Goal: Task Accomplishment & Management: Complete application form

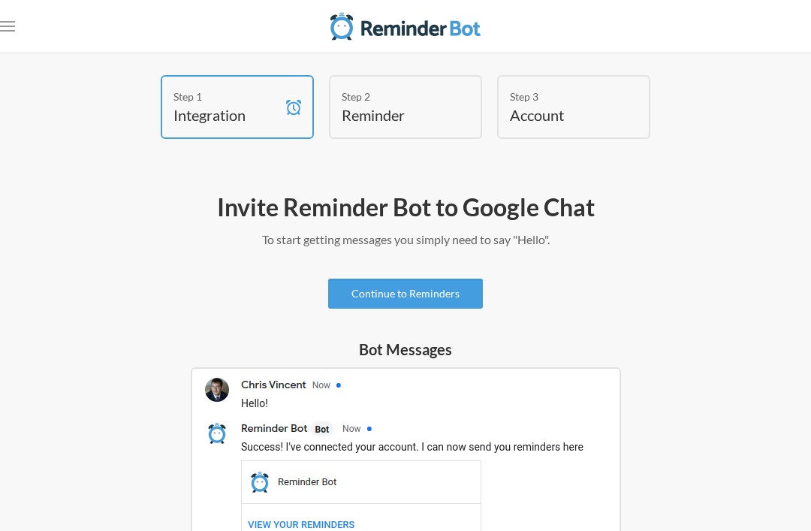
click at [463, 113] on div "Step 2 Reminder" at bounding box center [405, 107] width 153 height 64
click at [443, 304] on link "Continue to Reminders" at bounding box center [405, 294] width 155 height 30
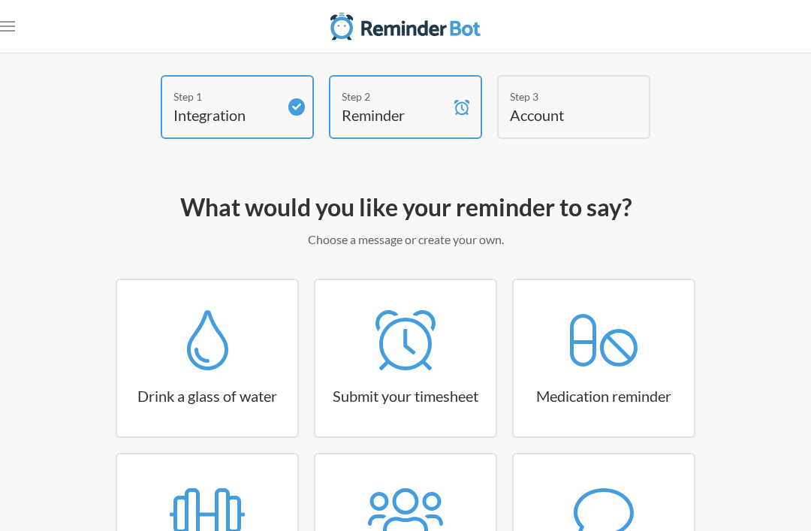
click at [448, 286] on link "Submit your timesheet" at bounding box center [405, 358] width 183 height 159
select select "15:30:00"
select select "true"
select select "16:30:00"
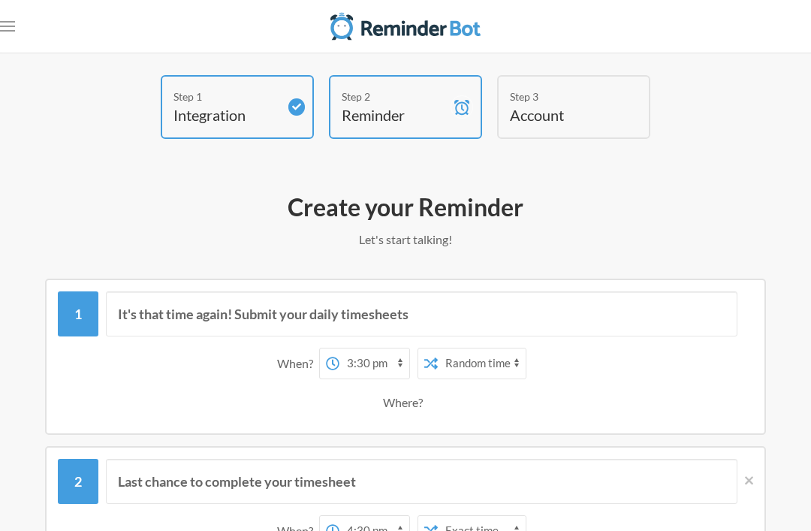
click at [376, 358] on select "12:00 am 12:15 am 12:30 am 12:45 am 1:00 am 1:15 am 1:30 am 1:45 am 2:00 am 2:1…" at bounding box center [375, 364] width 70 height 30
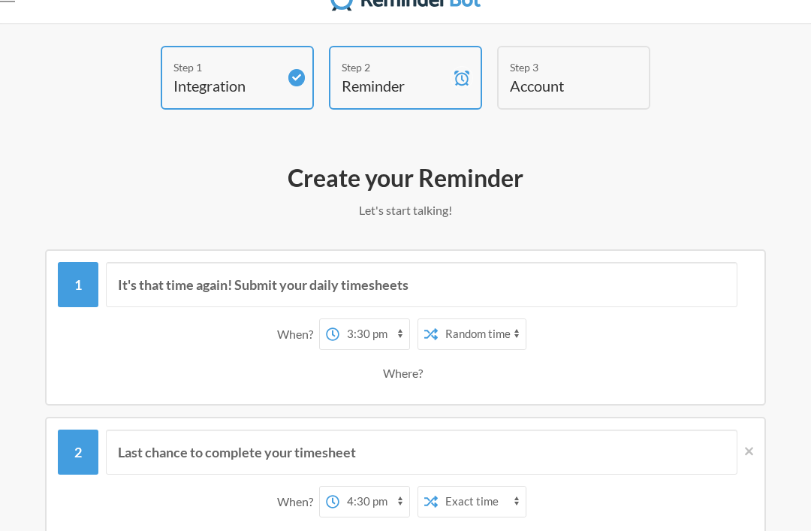
click at [396, 336] on select "12:00 am 12:15 am 12:30 am 12:45 am 1:00 am 1:15 am 1:30 am 1:45 am 2:00 am 2:1…" at bounding box center [375, 334] width 70 height 30
click at [508, 342] on select "Exact time Random time" at bounding box center [482, 334] width 88 height 30
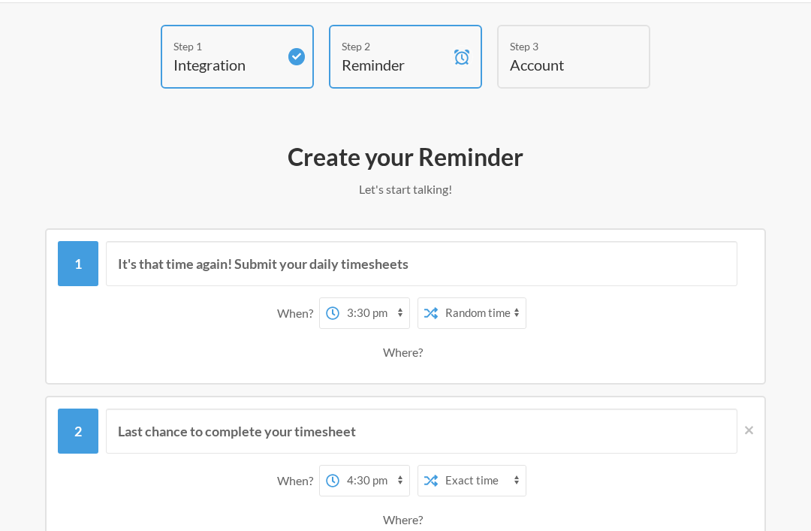
scroll to position [0, 0]
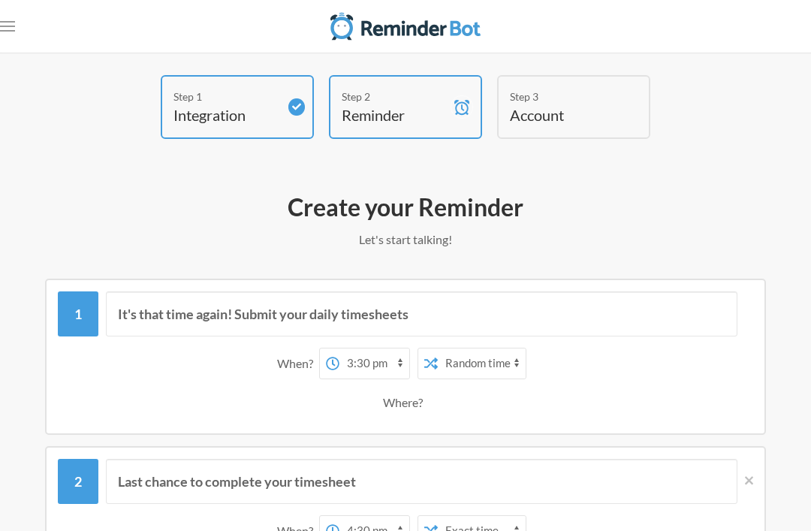
click at [506, 360] on select "Exact time Random time" at bounding box center [482, 364] width 88 height 30
select select "false"
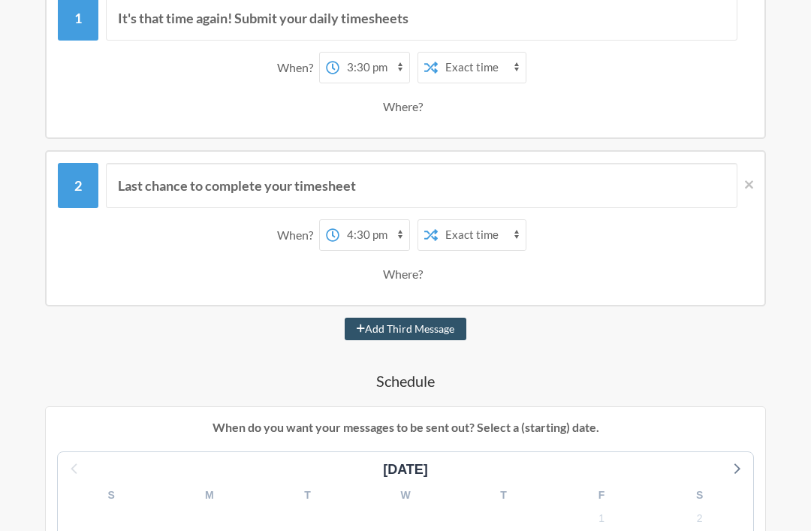
scroll to position [262, 0]
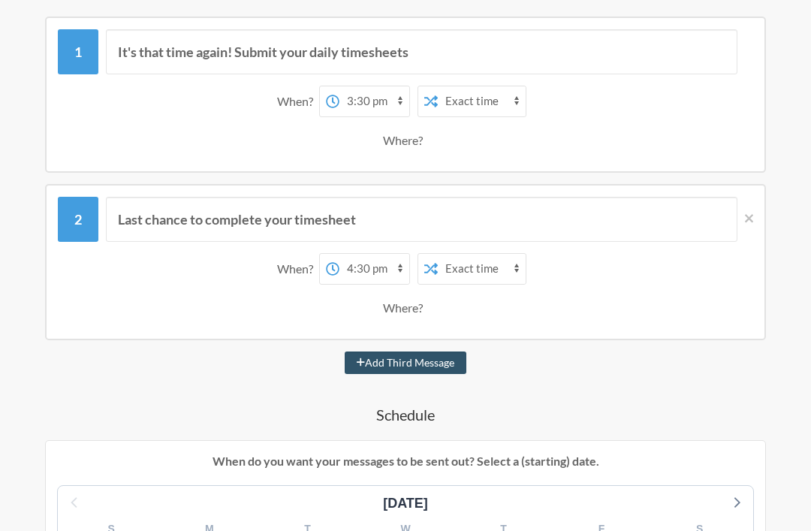
click at [465, 352] on button "Add Third Message" at bounding box center [406, 363] width 122 height 23
select select "17:30:00"
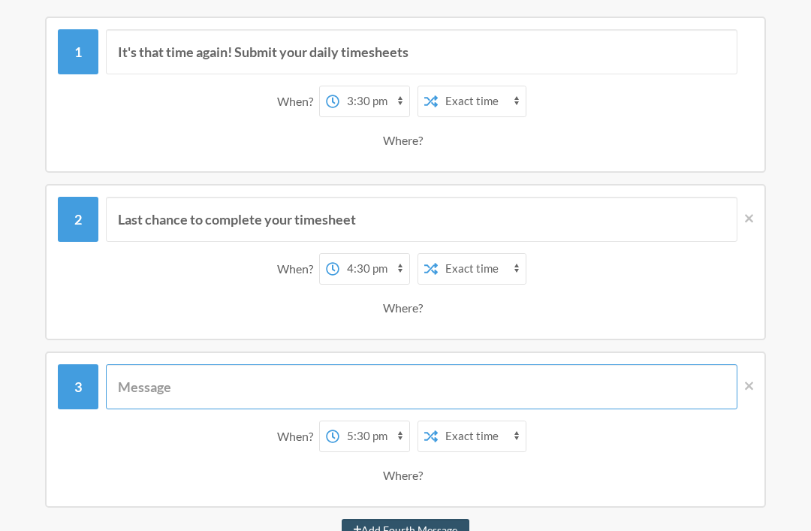
click at [533, 377] on input "text" at bounding box center [422, 386] width 632 height 45
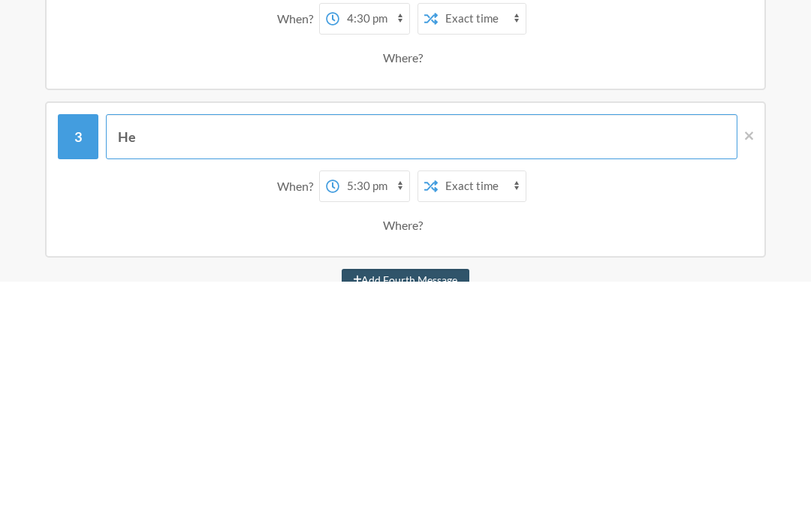
type input "H"
type input "S"
type input "M"
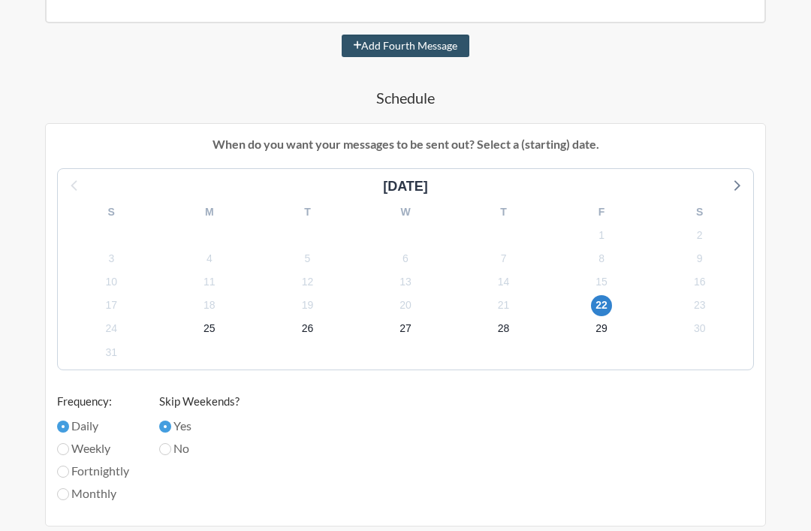
scroll to position [747, 0]
type input "The Sigma Boy Empire Needs you"
click at [169, 448] on input "No" at bounding box center [165, 449] width 12 height 12
radio input "true"
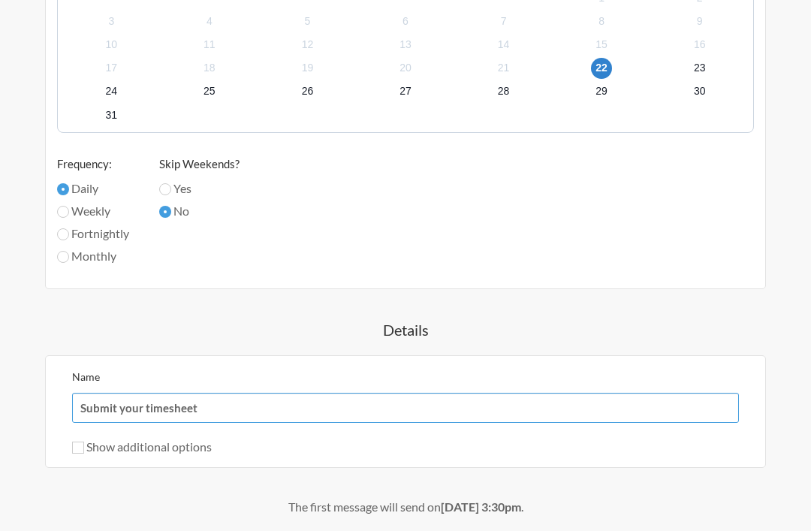
click at [352, 393] on input "Submit your timesheet" at bounding box center [405, 408] width 667 height 30
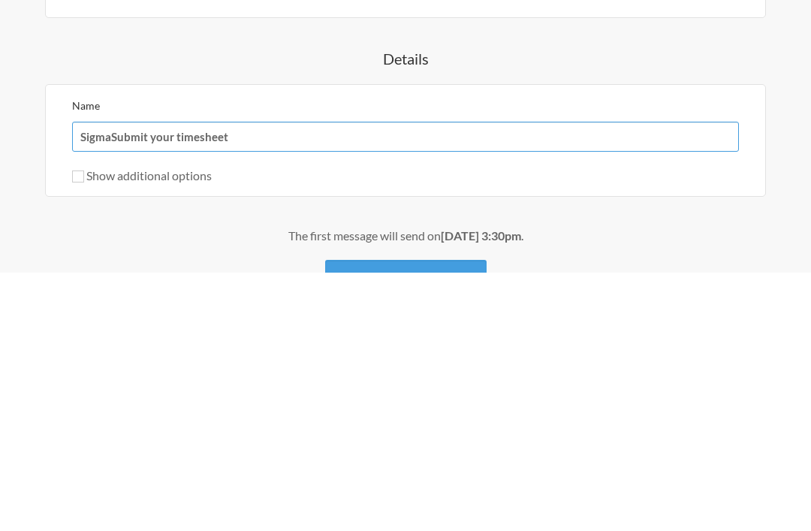
click at [453, 380] on input "SigmaSubmit your timesheet" at bounding box center [405, 395] width 667 height 30
click at [561, 380] on input "SigmaSubmit your timesheet" at bounding box center [405, 395] width 667 height 30
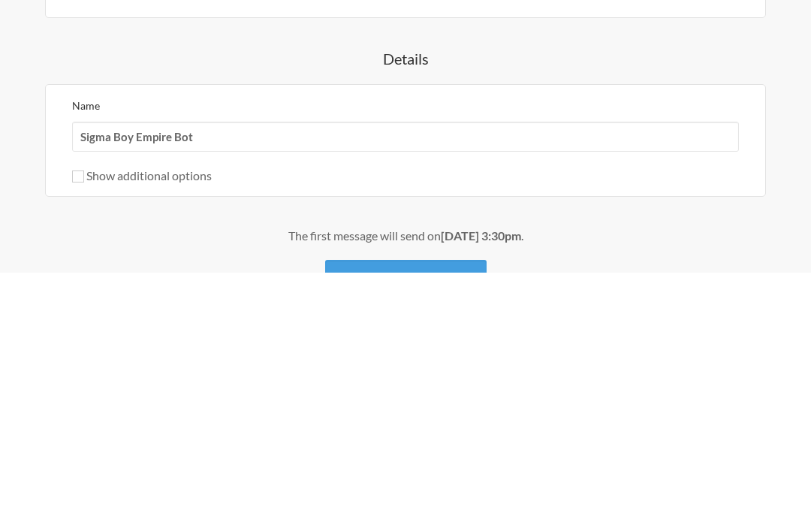
scroll to position [1037, 0]
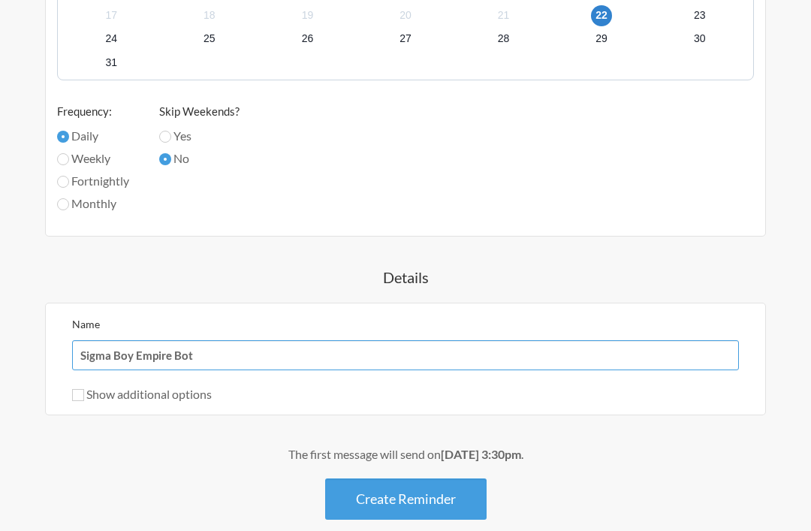
type input "Sigma Boy Empire Bot"
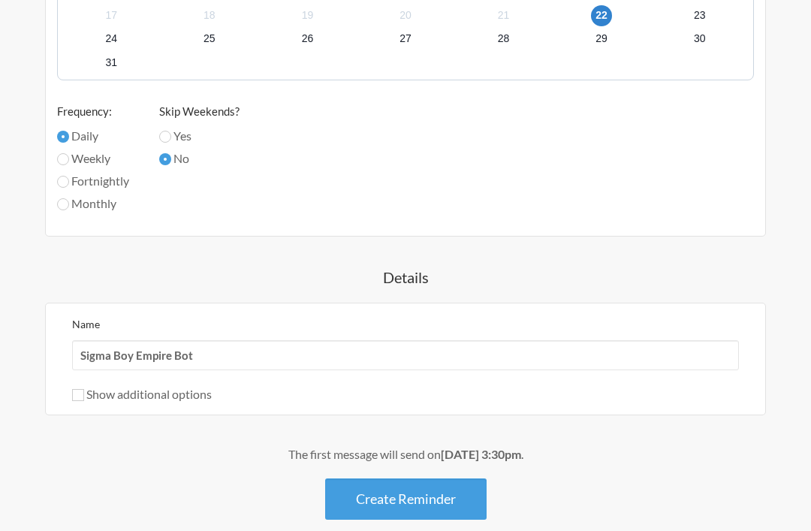
click at [92, 398] on label "Show additional options" at bounding box center [142, 394] width 140 height 14
click at [84, 398] on input "Show additional options" at bounding box center [78, 395] width 12 height 12
checkbox input "true"
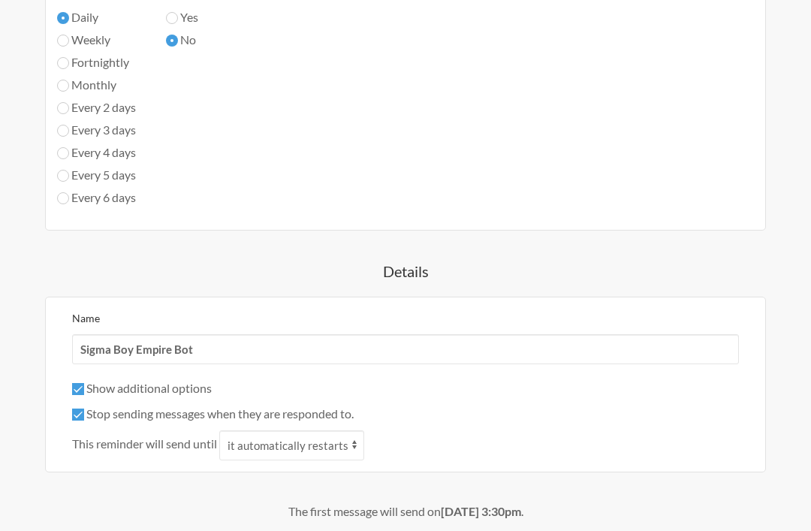
scroll to position [1159, 0]
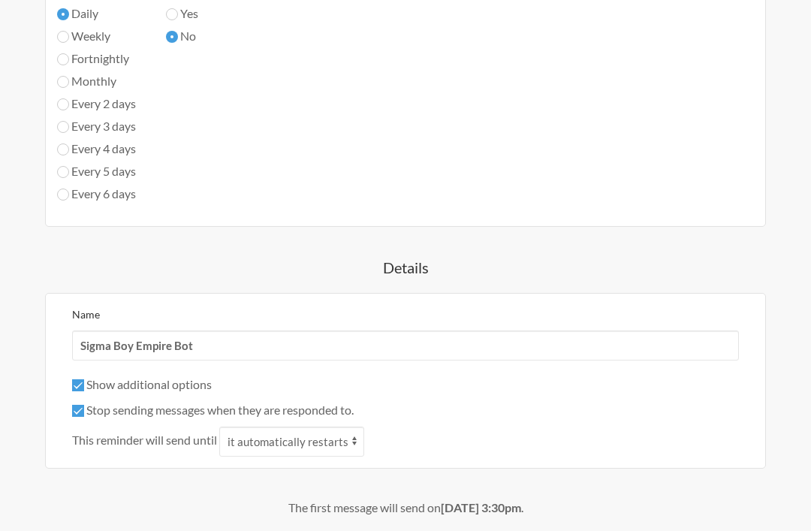
click at [91, 405] on label "Stop sending messages when they are responded to." at bounding box center [213, 410] width 282 height 14
click at [84, 406] on input "Stop sending messages when they are responded to." at bounding box center [78, 412] width 12 height 12
click at [88, 403] on label "Stop sending messages when they are responded to." at bounding box center [213, 410] width 282 height 14
click at [84, 406] on input "Stop sending messages when they are responded to." at bounding box center [78, 412] width 12 height 12
checkbox input "true"
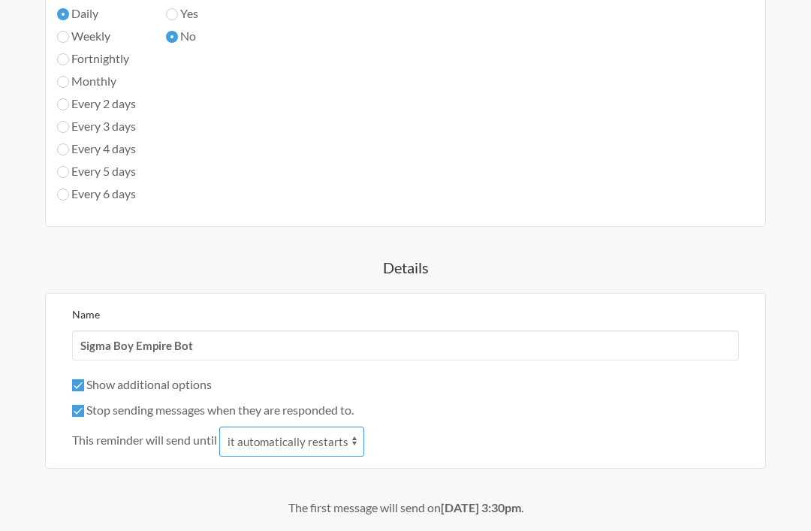
click at [349, 448] on select "it automatically restarts it is replied to" at bounding box center [291, 442] width 145 height 30
click at [325, 455] on select "it automatically restarts it is replied to" at bounding box center [291, 442] width 145 height 30
click at [291, 446] on select "it automatically restarts it is replied to" at bounding box center [291, 442] width 145 height 30
click at [323, 436] on select "it automatically restarts it is replied to" at bounding box center [291, 442] width 145 height 30
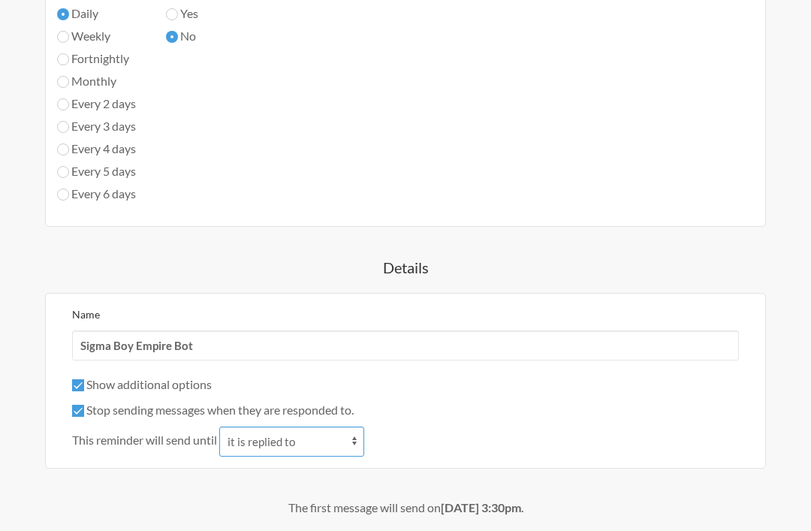
select select "0"
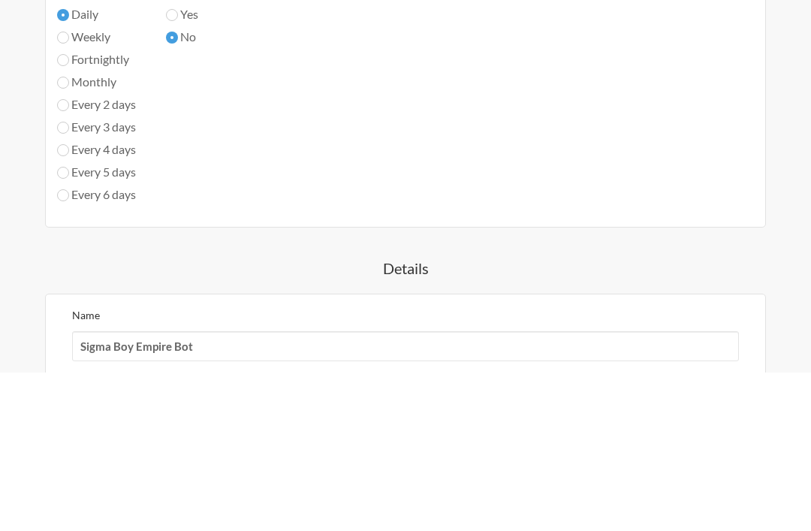
scroll to position [1213, 0]
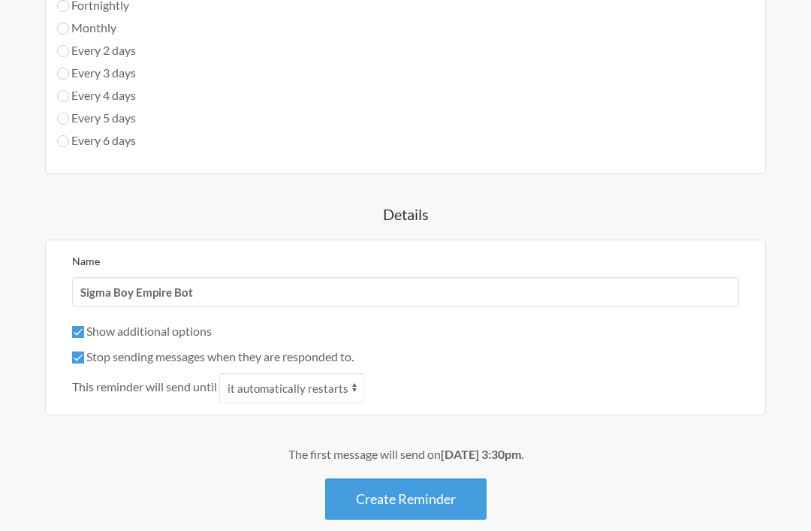
click at [428, 505] on button "Create Reminder" at bounding box center [406, 499] width 162 height 41
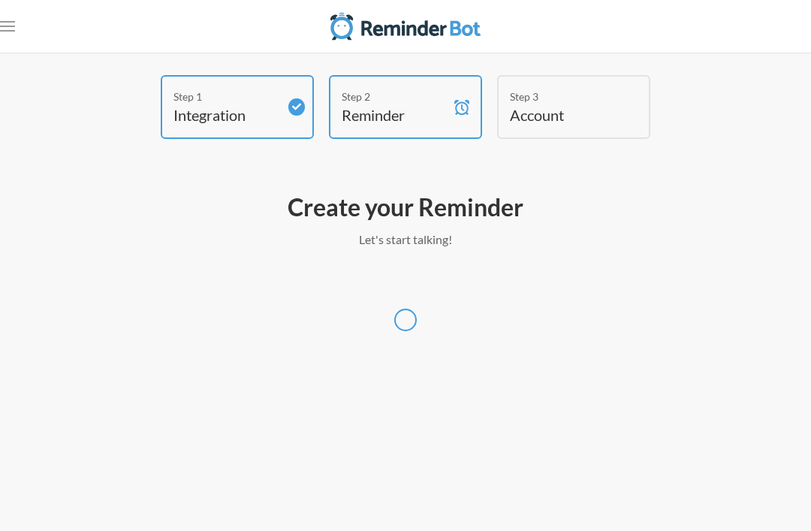
select select "America/Los_Angeles"
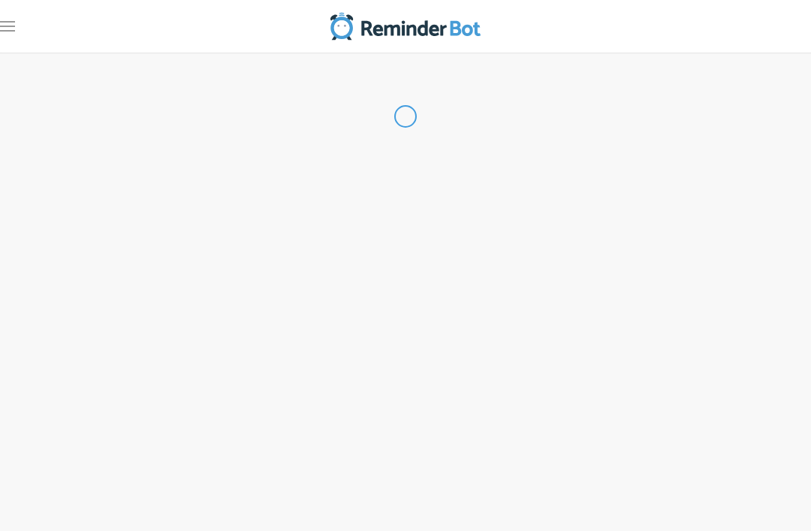
select select "US"
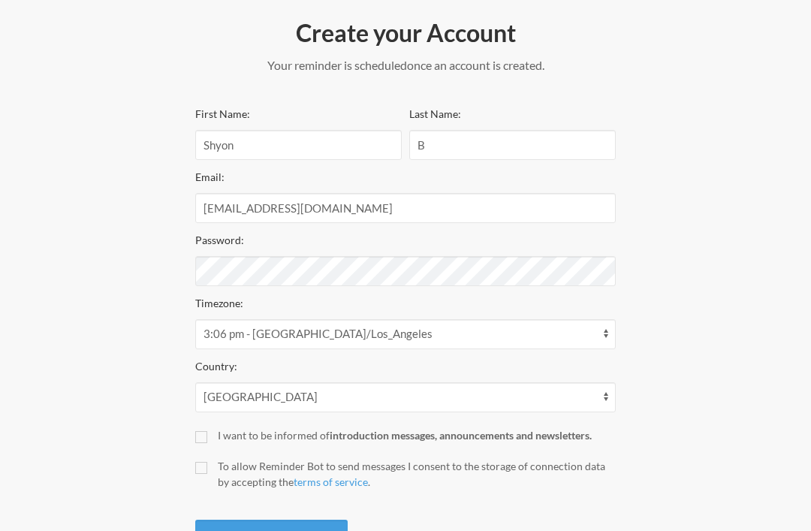
scroll to position [186, 0]
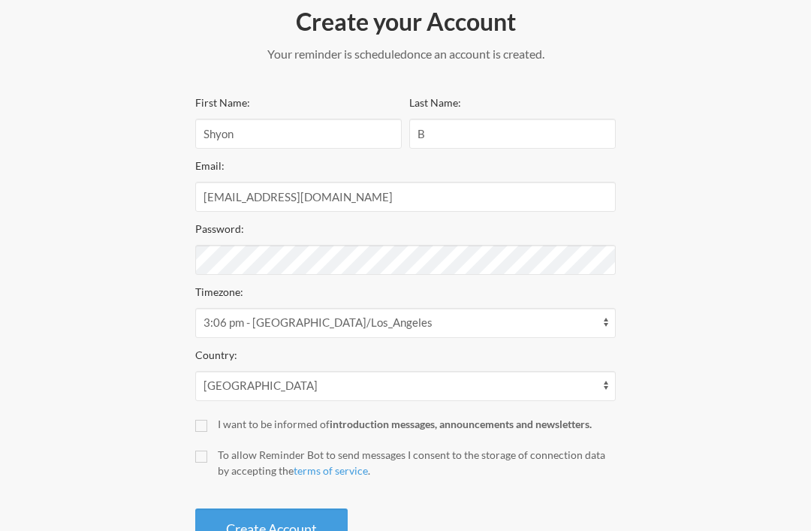
click at [196, 431] on div "First Name: [PERSON_NAME] Last Name: B Email: [EMAIL_ADDRESS][DOMAIN_NAME] Pass…" at bounding box center [405, 321] width 421 height 457
click at [201, 431] on input "I want to be informed of introduction messages, announcements and newsletters." at bounding box center [201, 426] width 12 height 12
click at [204, 427] on input "I want to be informed of introduction messages, announcements and newsletters." at bounding box center [201, 426] width 12 height 12
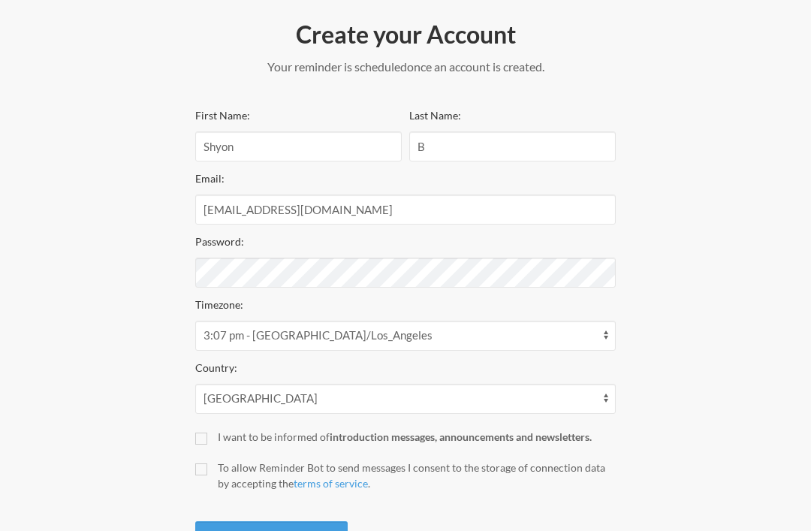
scroll to position [171, 0]
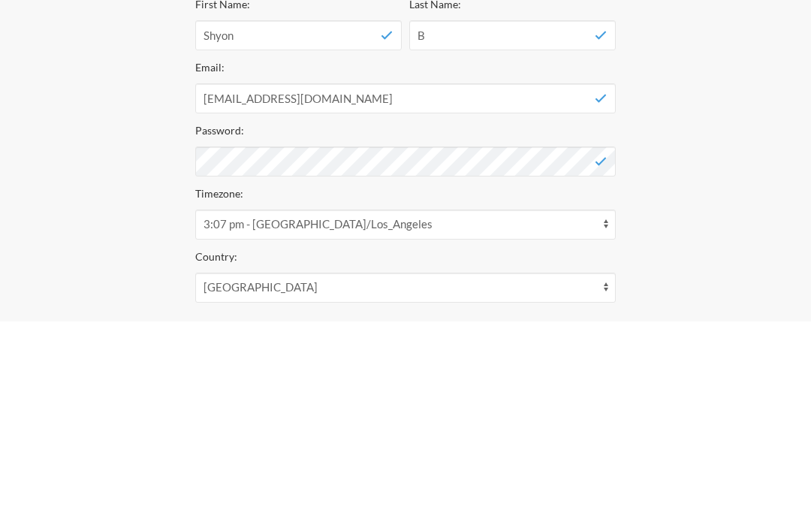
scroll to position [227, 0]
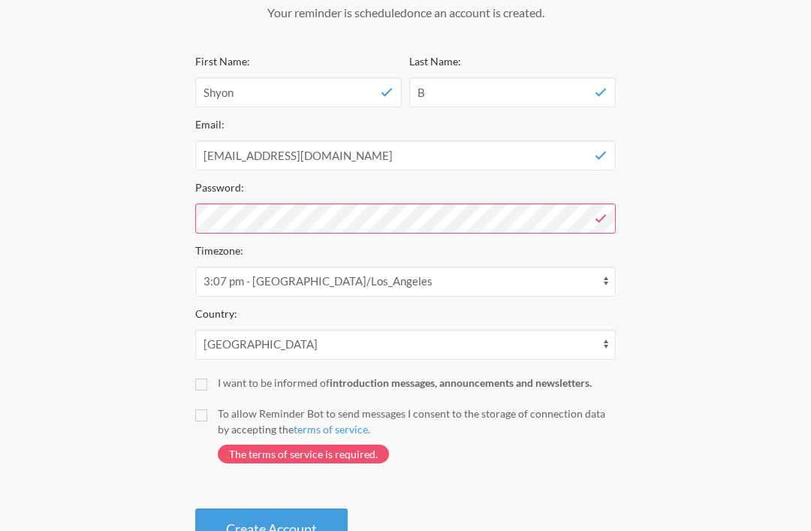
click at [512, 249] on div "Timezone: 12:07 am - [GEOGRAPHIC_DATA]/[GEOGRAPHIC_DATA] 12:07 am - [GEOGRAPHIC…" at bounding box center [405, 269] width 421 height 56
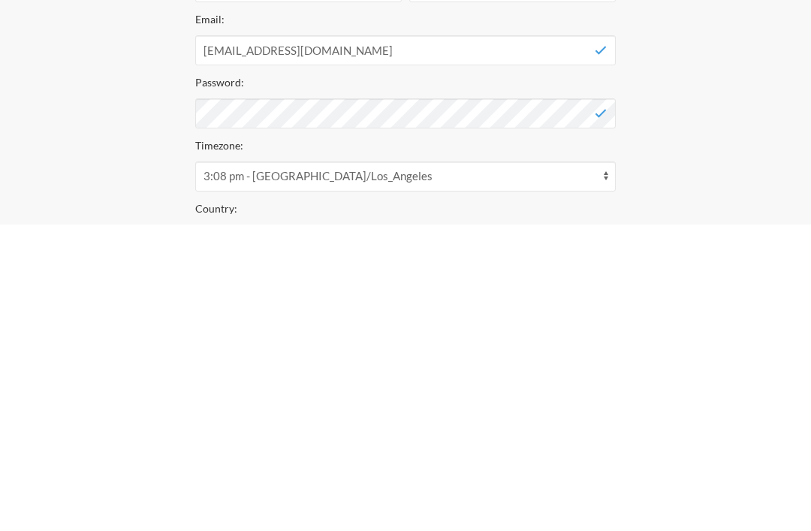
scroll to position [275, 0]
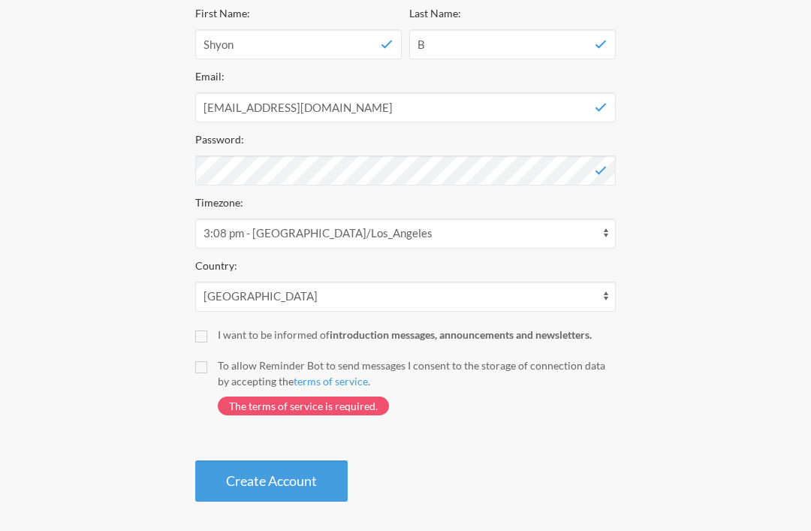
click at [322, 473] on button "Create Account" at bounding box center [271, 481] width 153 height 41
click at [306, 480] on button "Create Account" at bounding box center [271, 481] width 153 height 41
click at [206, 354] on div "First Name: [PERSON_NAME] Last Name: B Email: [EMAIL_ADDRESS][DOMAIN_NAME] Pass…" at bounding box center [405, 253] width 421 height 498
click at [197, 337] on input "I want to be informed of introduction messages, announcements and newsletters." at bounding box center [201, 337] width 12 height 12
checkbox input "true"
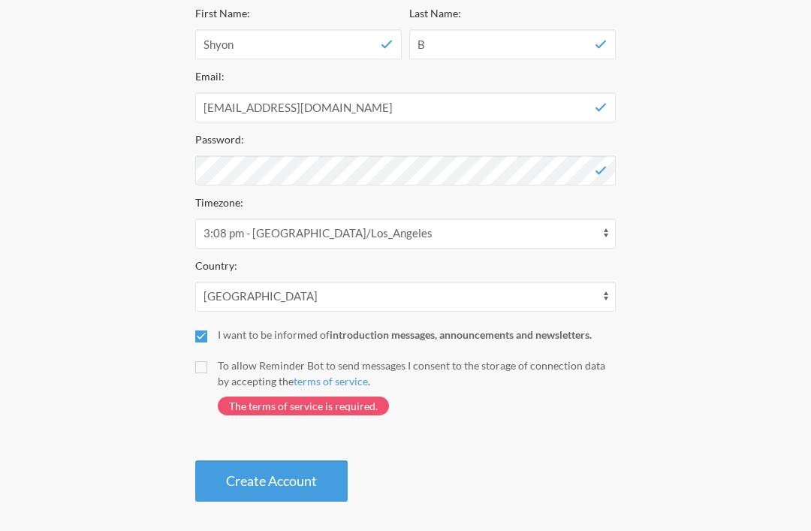
click at [208, 358] on label "To allow Reminder Bot to send messages I consent to the storage of connection d…" at bounding box center [405, 394] width 421 height 73
click at [207, 361] on input "To allow Reminder Bot to send messages I consent to the storage of connection d…" at bounding box center [201, 367] width 12 height 12
checkbox input "true"
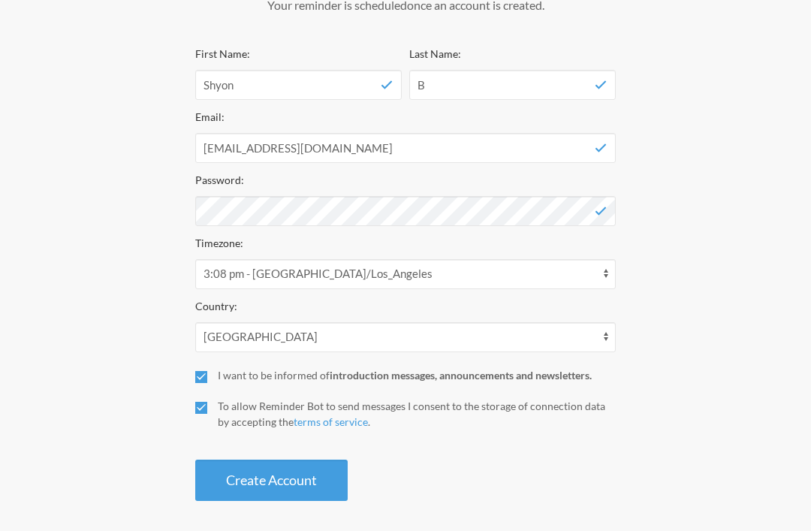
scroll to position [234, 0]
